Goal: Transaction & Acquisition: Obtain resource

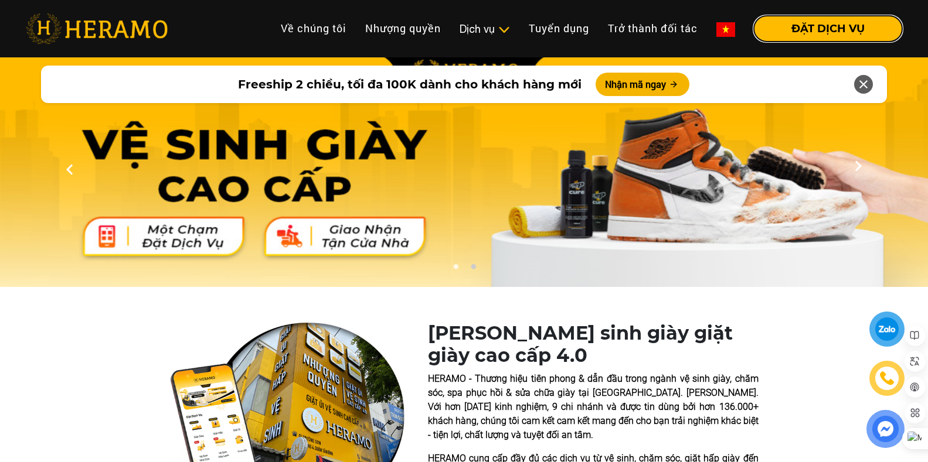
click at [834, 28] on button "ĐẶT DỊCH VỤ" at bounding box center [828, 29] width 148 height 26
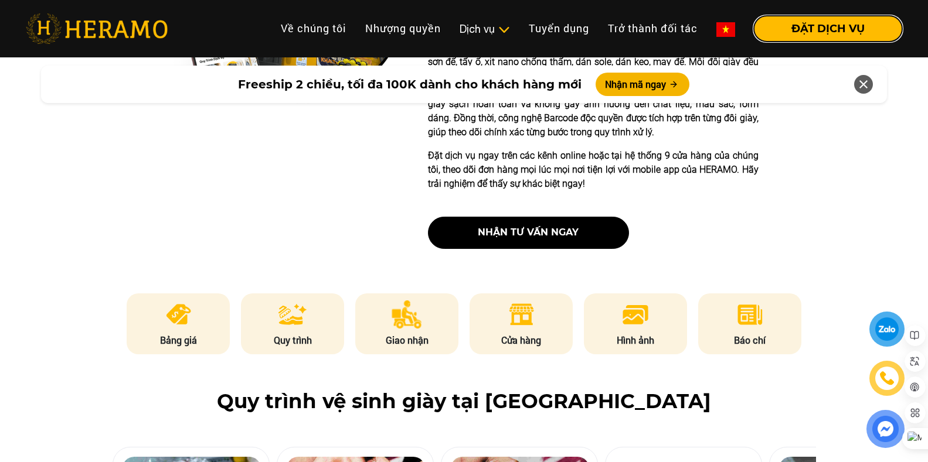
scroll to position [410, 0]
click at [829, 32] on button "ĐẶT DỊCH VỤ" at bounding box center [828, 29] width 148 height 26
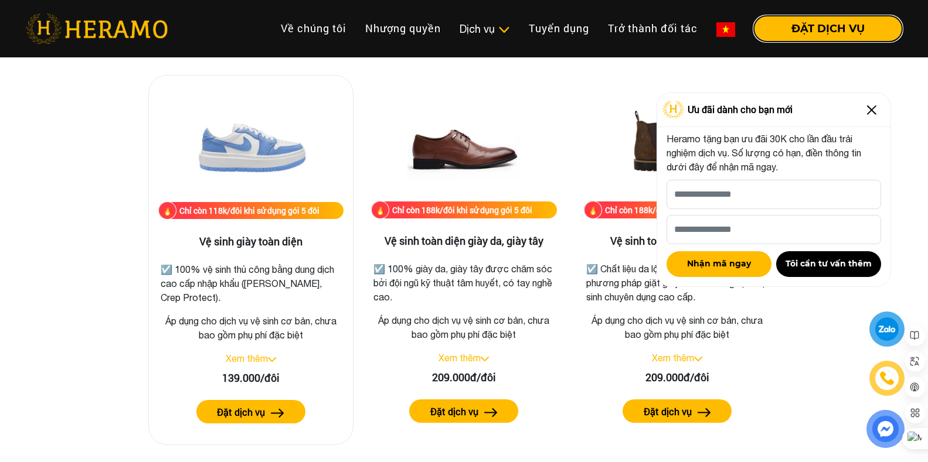
scroll to position [1641, 0]
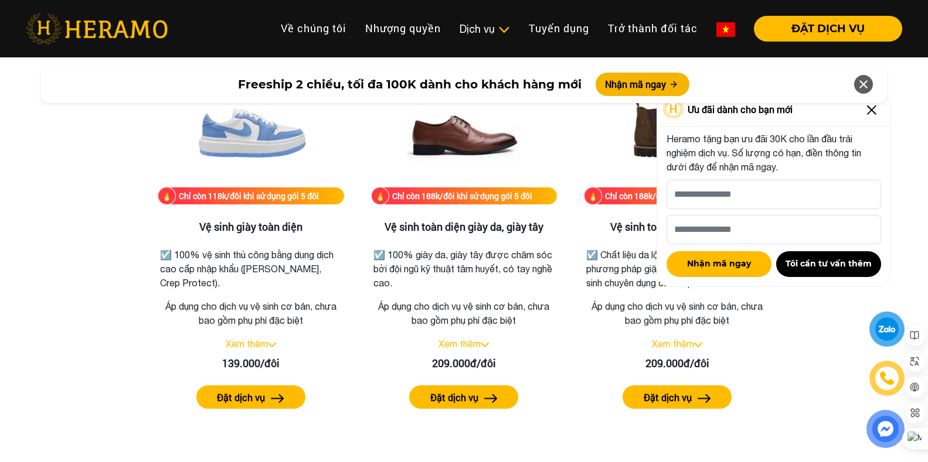
click at [880, 113] on img at bounding box center [871, 110] width 19 height 19
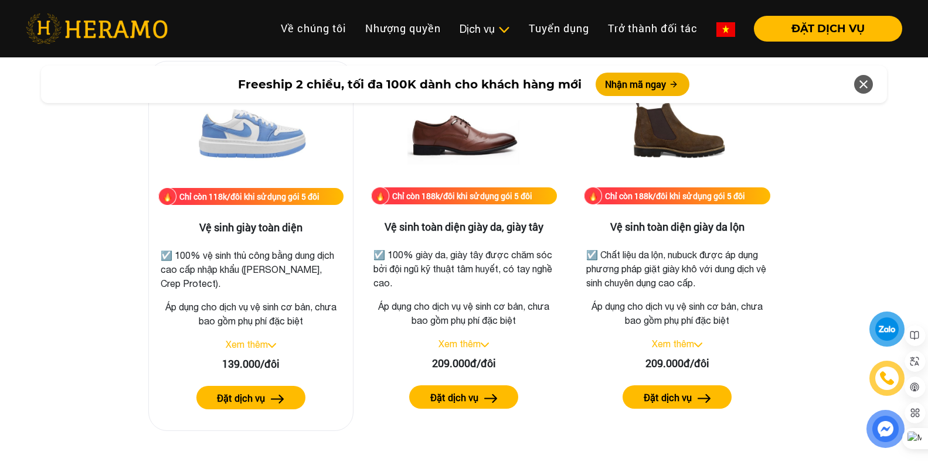
click at [243, 341] on link "Xem thêm" at bounding box center [247, 344] width 42 height 11
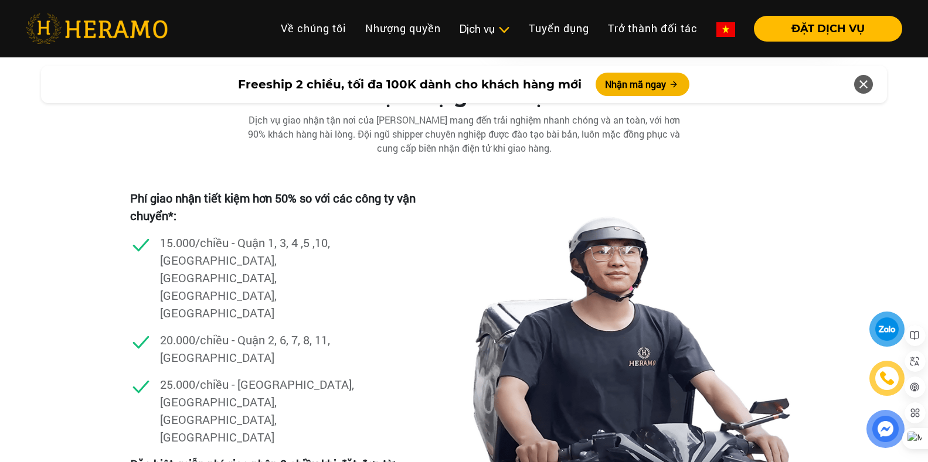
scroll to position [3397, 0]
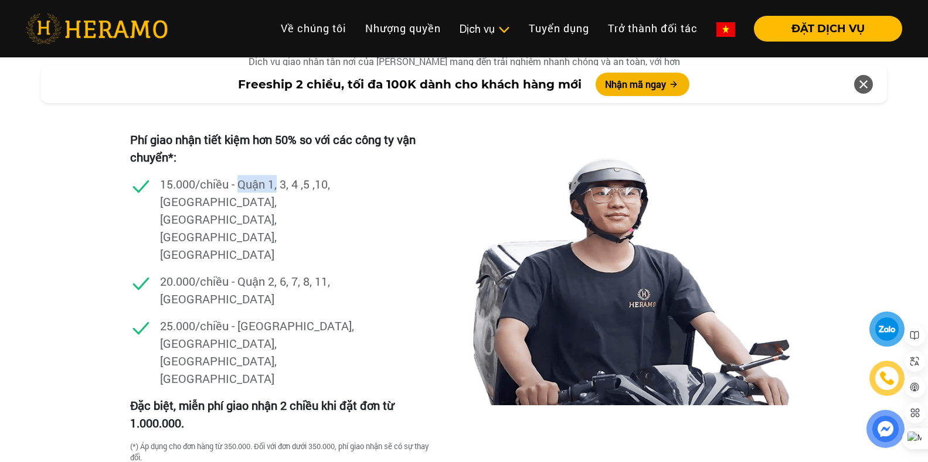
drag, startPoint x: 241, startPoint y: 179, endPoint x: 297, endPoint y: 183, distance: 55.8
click at [297, 183] on p "15.000/chiều - Quận 1, 3, 4 ,5 ,10, [GEOGRAPHIC_DATA], [GEOGRAPHIC_DATA], [GEOG…" at bounding box center [259, 219] width 199 height 88
drag, startPoint x: 234, startPoint y: 190, endPoint x: 304, endPoint y: 190, distance: 69.1
click at [304, 190] on p "15.000/chiều - Quận 1, 3, 4 ,5 ,10, [GEOGRAPHIC_DATA], [GEOGRAPHIC_DATA], [GEOG…" at bounding box center [259, 219] width 199 height 88
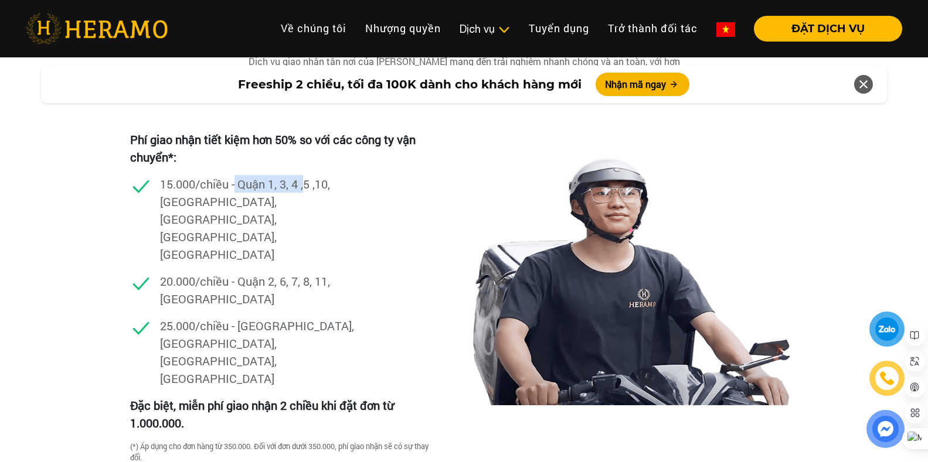
click at [304, 190] on p "15.000/chiều - Quận 1, 3, 4 ,5 ,10, [GEOGRAPHIC_DATA], [GEOGRAPHIC_DATA], [GEOG…" at bounding box center [259, 219] width 199 height 88
drag, startPoint x: 243, startPoint y: 202, endPoint x: 343, endPoint y: 203, distance: 99.6
click at [343, 203] on p "15.000/chiều - Quận 1, 3, 4 ,5 ,10, [GEOGRAPHIC_DATA], [GEOGRAPHIC_DATA], [GEOG…" at bounding box center [259, 219] width 199 height 88
drag, startPoint x: 271, startPoint y: 204, endPoint x: 333, endPoint y: 204, distance: 62.1
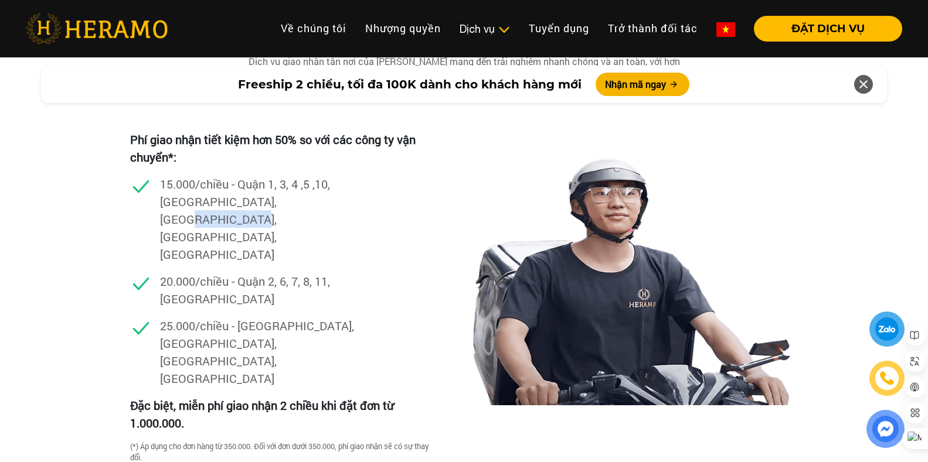
click at [333, 204] on p "15.000/chiều - Quận 1, 3, 4 ,5 ,10, [GEOGRAPHIC_DATA], [GEOGRAPHIC_DATA], [GEOG…" at bounding box center [259, 219] width 199 height 88
drag, startPoint x: 312, startPoint y: 202, endPoint x: 378, endPoint y: 205, distance: 66.3
click at [378, 205] on div "15.000/chiều - Quận 1, 3, 4 ,5 ,10, [GEOGRAPHIC_DATA], [GEOGRAPHIC_DATA], [GEOG…" at bounding box center [280, 223] width 301 height 97
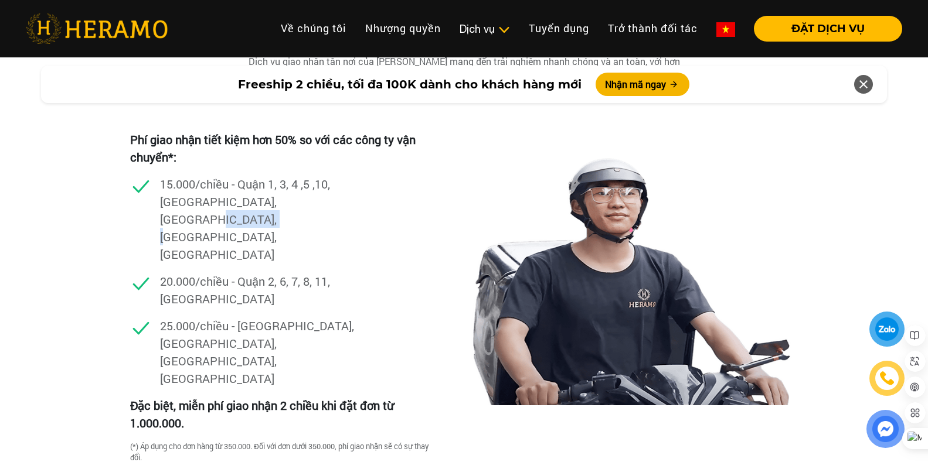
drag, startPoint x: 292, startPoint y: 199, endPoint x: 378, endPoint y: 200, distance: 85.6
click at [378, 200] on div "15.000/chiều - Quận 1, 3, 4 ,5 ,10, [GEOGRAPHIC_DATA], [GEOGRAPHIC_DATA], [GEOG…" at bounding box center [280, 223] width 301 height 97
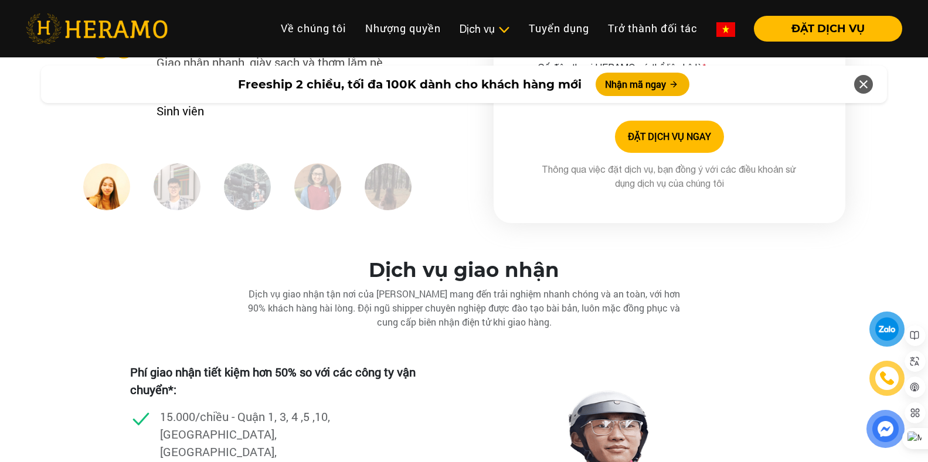
scroll to position [3399, 0]
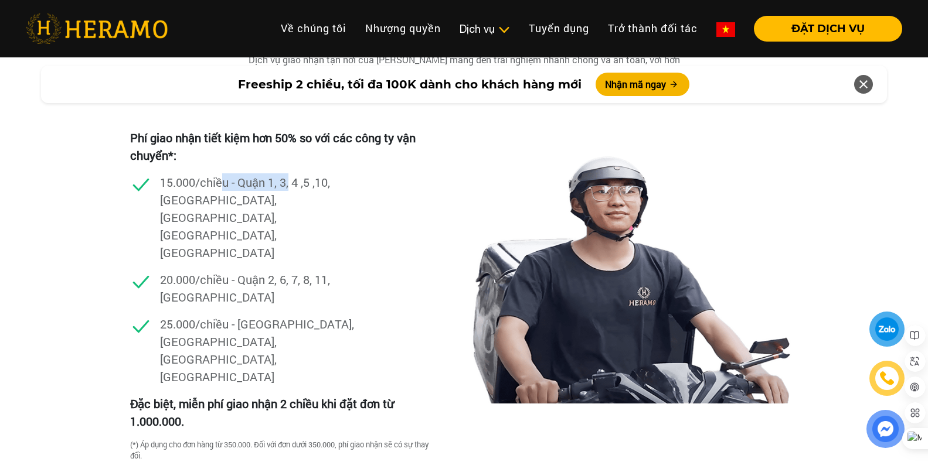
drag, startPoint x: 260, startPoint y: 187, endPoint x: 291, endPoint y: 187, distance: 31.6
click at [291, 187] on p "15.000/chiều - Quận 1, 3, 4 ,5 ,10, [GEOGRAPHIC_DATA], [GEOGRAPHIC_DATA], [GEOG…" at bounding box center [259, 217] width 199 height 88
drag, startPoint x: 230, startPoint y: 193, endPoint x: 280, endPoint y: 192, distance: 49.8
click at [280, 192] on p "15.000/chiều - Quận 1, 3, 4 ,5 ,10, [GEOGRAPHIC_DATA], [GEOGRAPHIC_DATA], [GEOG…" at bounding box center [259, 217] width 199 height 88
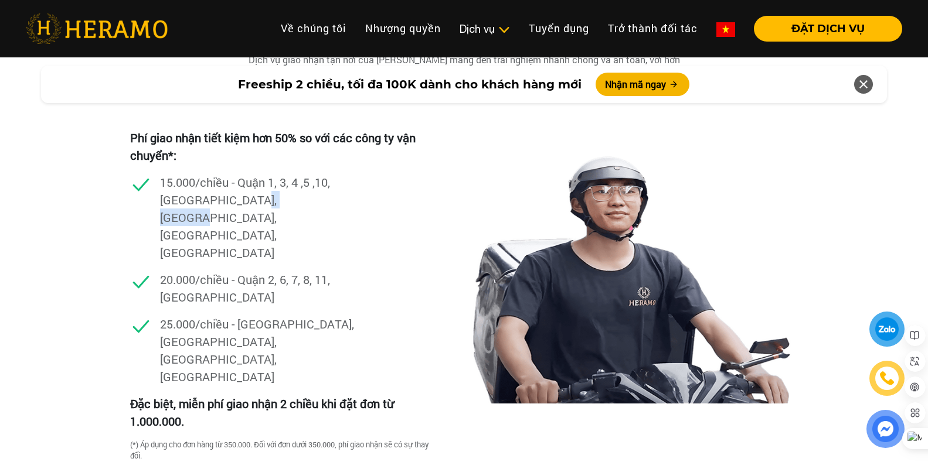
click at [280, 192] on p "15.000/chiều - Quận 1, 3, 4 ,5 ,10, [GEOGRAPHIC_DATA], [GEOGRAPHIC_DATA], [GEOG…" at bounding box center [259, 217] width 199 height 88
drag, startPoint x: 227, startPoint y: 183, endPoint x: 290, endPoint y: 188, distance: 63.5
click at [290, 188] on p "15.000/chiều - Quận 1, 3, 4 ,5 ,10, [GEOGRAPHIC_DATA], [GEOGRAPHIC_DATA], [GEOG…" at bounding box center [259, 217] width 199 height 88
drag, startPoint x: 233, startPoint y: 183, endPoint x: 300, endPoint y: 188, distance: 67.5
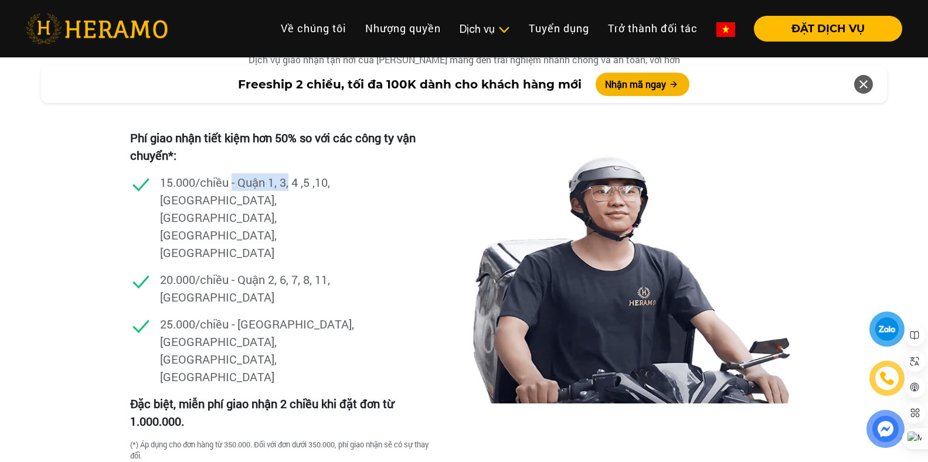
click at [299, 188] on p "15.000/chiều - Quận 1, 3, 4 ,5 ,10, [GEOGRAPHIC_DATA], [GEOGRAPHIC_DATA], [GEOG…" at bounding box center [259, 217] width 199 height 88
click at [300, 188] on p "15.000/chiều - Quận 1, 3, 4 ,5 ,10, [GEOGRAPHIC_DATA], [GEOGRAPHIC_DATA], [GEOG…" at bounding box center [259, 217] width 199 height 88
drag, startPoint x: 243, startPoint y: 183, endPoint x: 288, endPoint y: 188, distance: 45.4
click at [288, 188] on p "15.000/chiều - Quận 1, 3, 4 ,5 ,10, [GEOGRAPHIC_DATA], [GEOGRAPHIC_DATA], [GEOG…" at bounding box center [259, 217] width 199 height 88
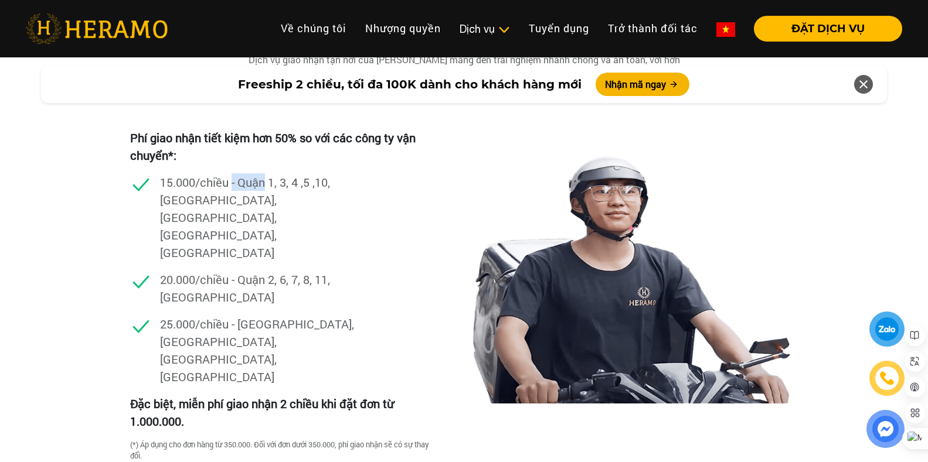
drag, startPoint x: 232, startPoint y: 185, endPoint x: 274, endPoint y: 185, distance: 41.6
click at [274, 185] on p "15.000/chiều - Quận 1, 3, 4 ,5 ,10, [GEOGRAPHIC_DATA], [GEOGRAPHIC_DATA], [GEOG…" at bounding box center [259, 217] width 199 height 88
drag, startPoint x: 224, startPoint y: 180, endPoint x: 292, endPoint y: 180, distance: 68.0
click at [292, 180] on p "15.000/chiều - Quận 1, 3, 4 ,5 ,10, [GEOGRAPHIC_DATA], [GEOGRAPHIC_DATA], [GEOG…" at bounding box center [259, 217] width 199 height 88
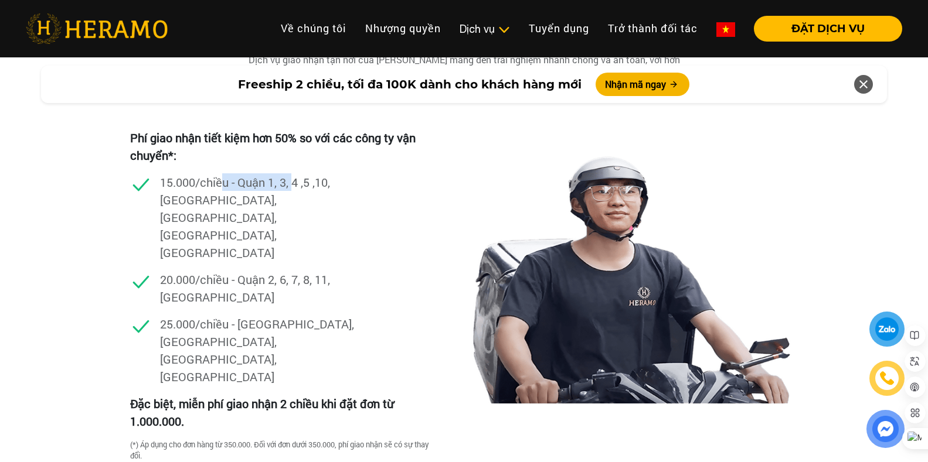
click at [292, 180] on p "15.000/chiều - Quận 1, 3, 4 ,5 ,10, [GEOGRAPHIC_DATA], [GEOGRAPHIC_DATA], [GEOG…" at bounding box center [259, 217] width 199 height 88
drag, startPoint x: 216, startPoint y: 179, endPoint x: 283, endPoint y: 183, distance: 67.5
click at [283, 183] on p "15.000/chiều - Quận 1, 3, 4 ,5 ,10, [GEOGRAPHIC_DATA], [GEOGRAPHIC_DATA], [GEOG…" at bounding box center [259, 217] width 199 height 88
drag, startPoint x: 264, startPoint y: 195, endPoint x: 302, endPoint y: 195, distance: 37.5
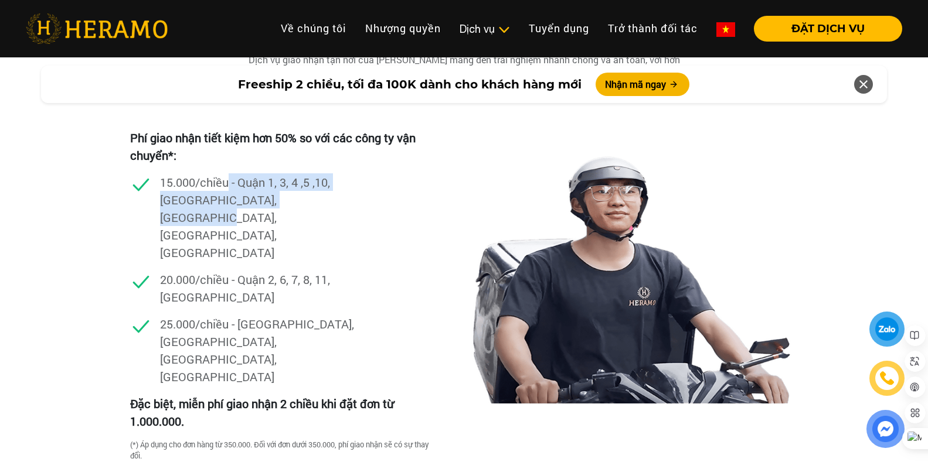
click at [302, 195] on p "15.000/chiều - Quận 1, 3, 4 ,5 ,10, [GEOGRAPHIC_DATA], [GEOGRAPHIC_DATA], [GEOG…" at bounding box center [259, 217] width 199 height 88
drag, startPoint x: 159, startPoint y: 182, endPoint x: 385, endPoint y: 199, distance: 226.9
click at [385, 199] on div "15.000/chiều - Quận 1, 3, 4 ,5 ,10, [GEOGRAPHIC_DATA], [GEOGRAPHIC_DATA], [GEOG…" at bounding box center [280, 221] width 301 height 97
click at [299, 197] on p "15.000/chiều - Quận 1, 3, 4 ,5 ,10, [GEOGRAPHIC_DATA], [GEOGRAPHIC_DATA], [GEOG…" at bounding box center [259, 217] width 199 height 88
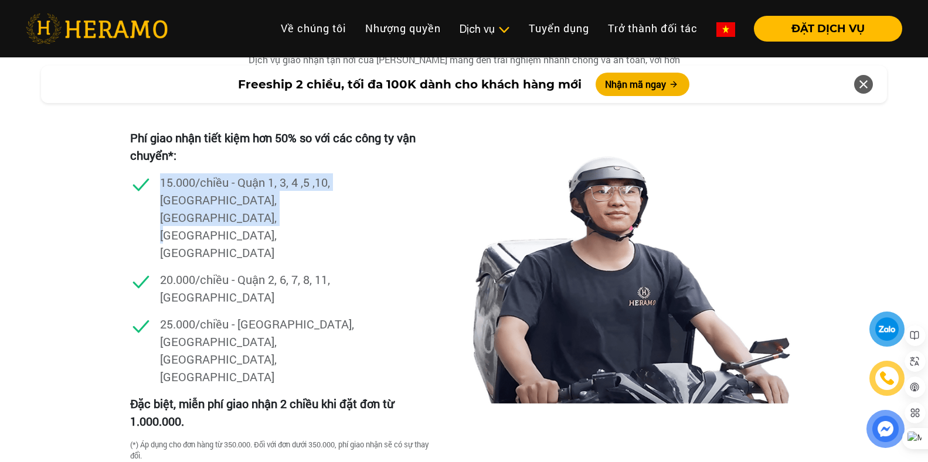
drag, startPoint x: 355, startPoint y: 200, endPoint x: 160, endPoint y: 178, distance: 196.4
click at [160, 178] on p "15.000/chiều - Quận 1, 3, 4 ,5 ,10, [GEOGRAPHIC_DATA], [GEOGRAPHIC_DATA], [GEOG…" at bounding box center [259, 217] width 199 height 88
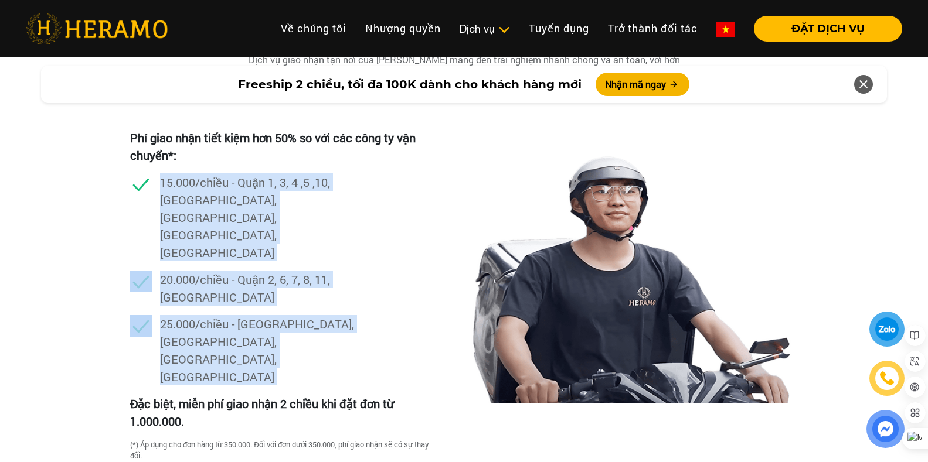
drag, startPoint x: 160, startPoint y: 178, endPoint x: 330, endPoint y: 281, distance: 198.5
click at [0, 0] on ul "15.000/chiều - Quận 1, 3, 4 ,5 ,10, [GEOGRAPHIC_DATA], [GEOGRAPHIC_DATA], [GEOG…" at bounding box center [0, 0] width 0 height 0
click at [281, 315] on p "25.000/chiều - [GEOGRAPHIC_DATA], [GEOGRAPHIC_DATA], [GEOGRAPHIC_DATA], [GEOGRA…" at bounding box center [259, 350] width 199 height 70
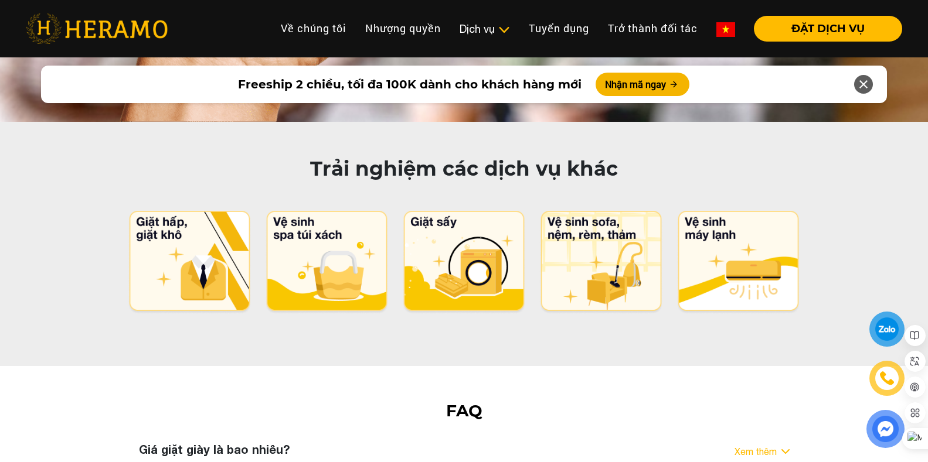
scroll to position [6270, 0]
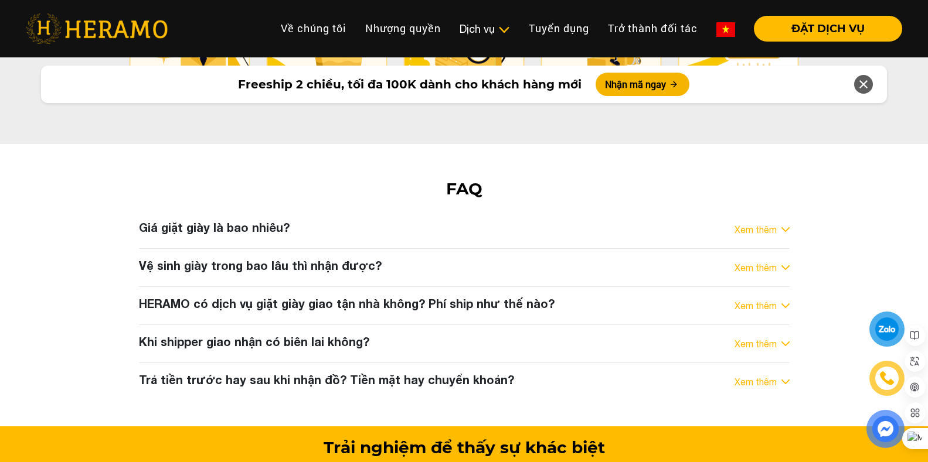
click at [390, 297] on h3 "HERAMO có dịch vụ giặt giày giao tận nhà không? Phí ship như thế nào?" at bounding box center [346, 304] width 415 height 14
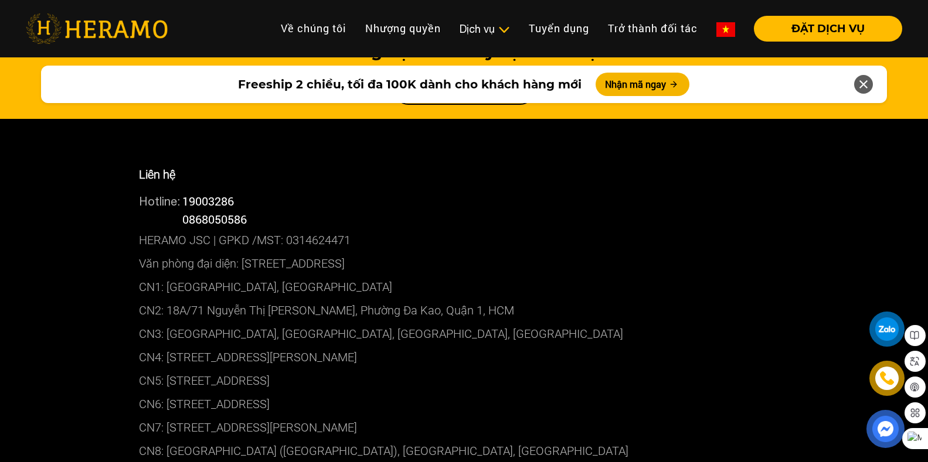
scroll to position [6681, 0]
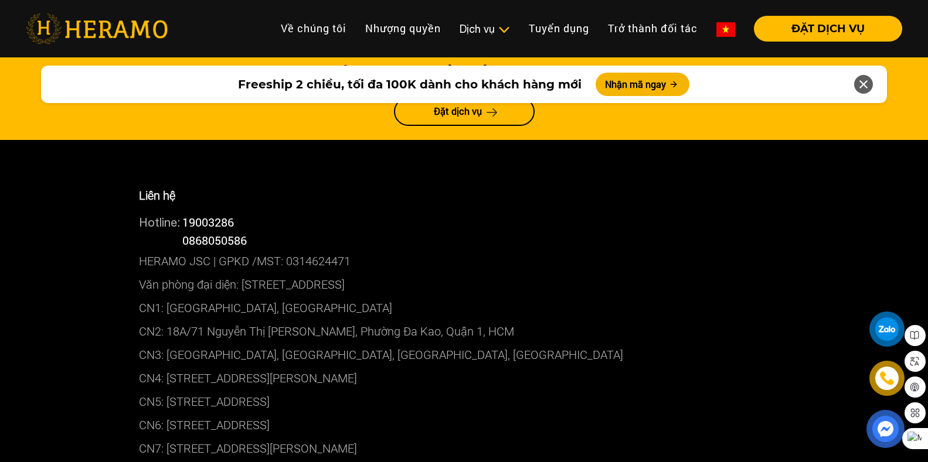
click at [321, 367] on p "CN4: [STREET_ADDRESS][PERSON_NAME]" at bounding box center [464, 378] width 650 height 23
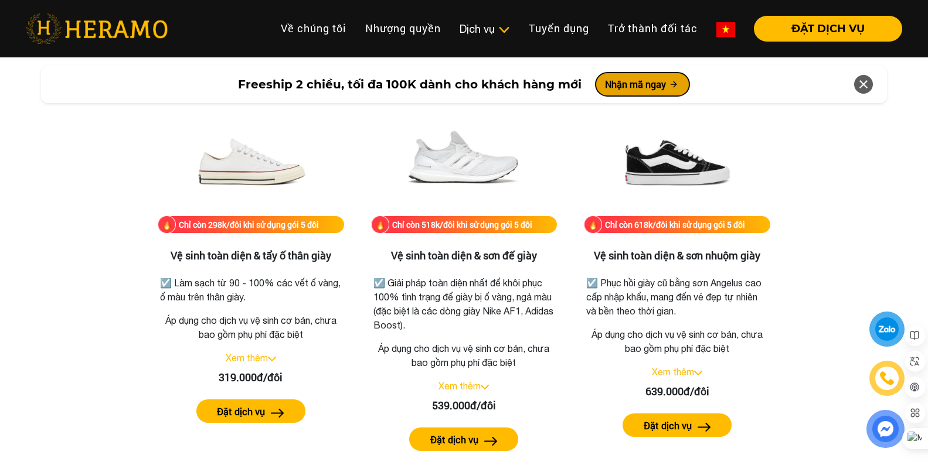
click at [638, 82] on button "Nhận mã ngay" at bounding box center [642, 84] width 94 height 23
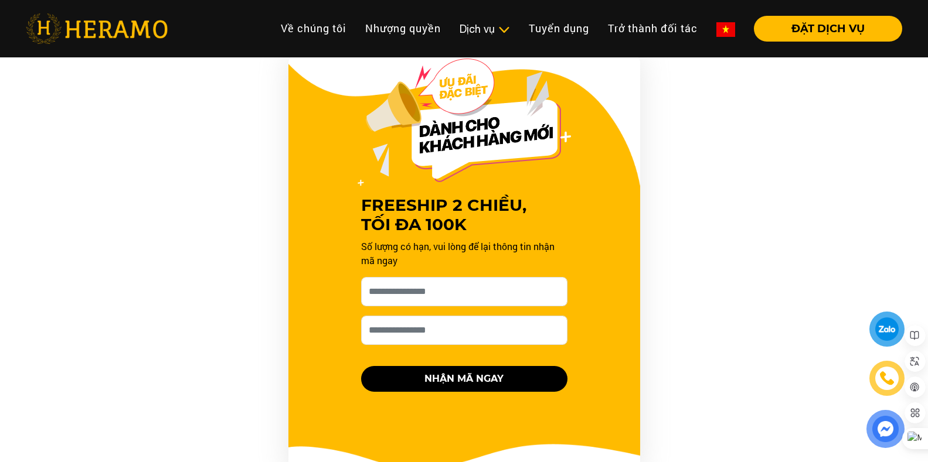
scroll to position [1181, 0]
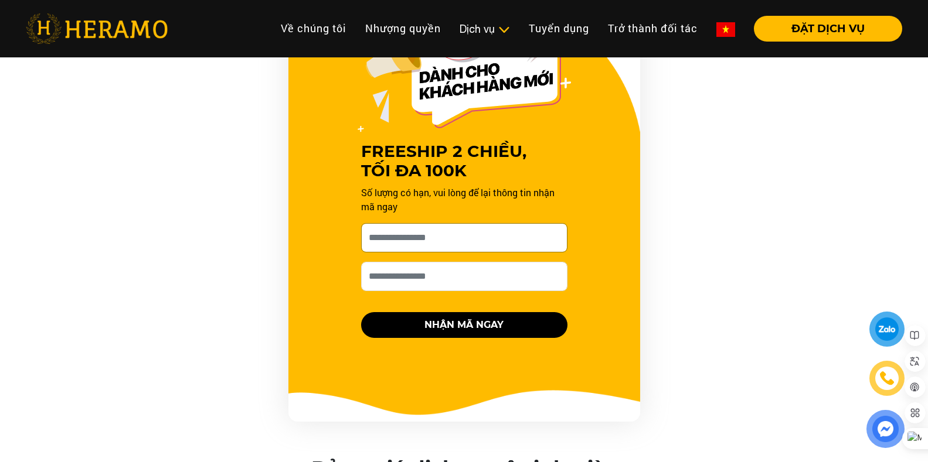
click at [451, 241] on input "[PERSON_NAME] xin tên của bạn nhé *" at bounding box center [464, 237] width 206 height 29
type input "******"
type input "**********"
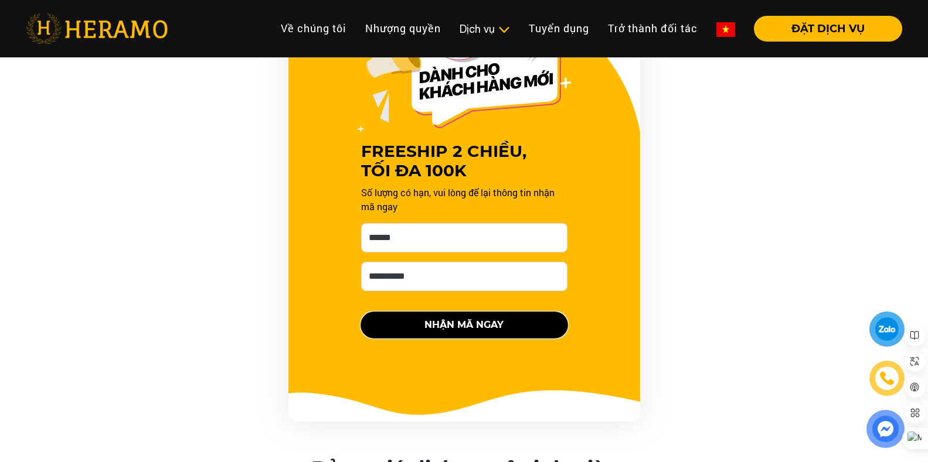
click at [431, 315] on button "NHẬN MÃ NGAY" at bounding box center [464, 325] width 206 height 26
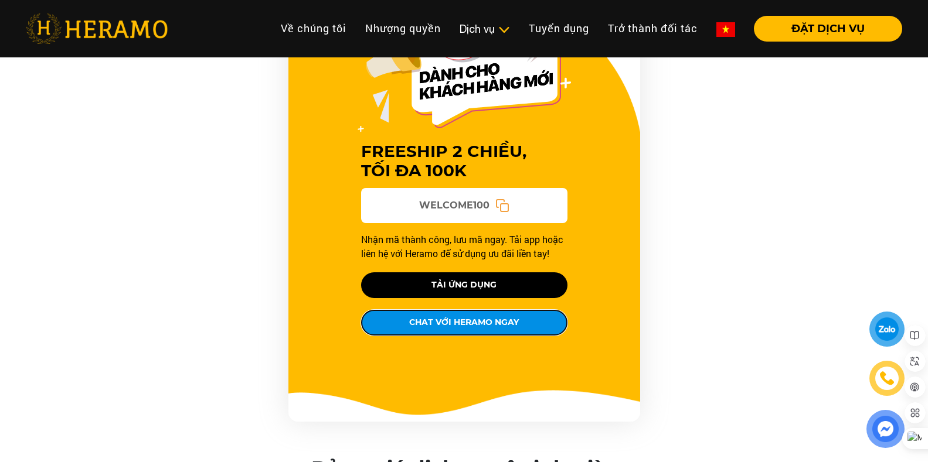
click at [474, 328] on button "CHAT VỚI HERAMO NGAY" at bounding box center [464, 323] width 206 height 26
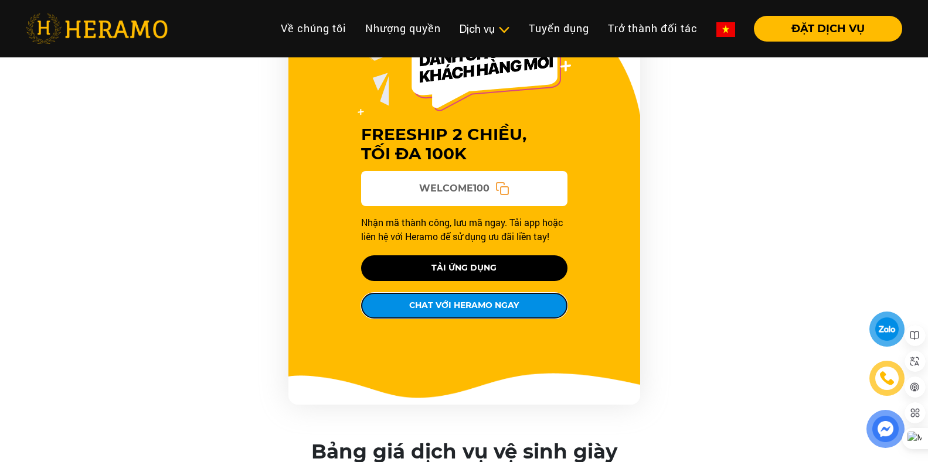
scroll to position [1123, 0]
